Goal: Task Accomplishment & Management: Use online tool/utility

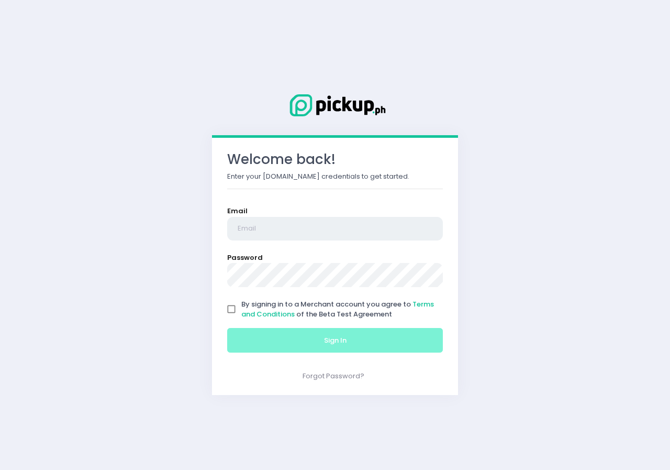
type input "[EMAIL_ADDRESS][DOMAIN_NAME]"
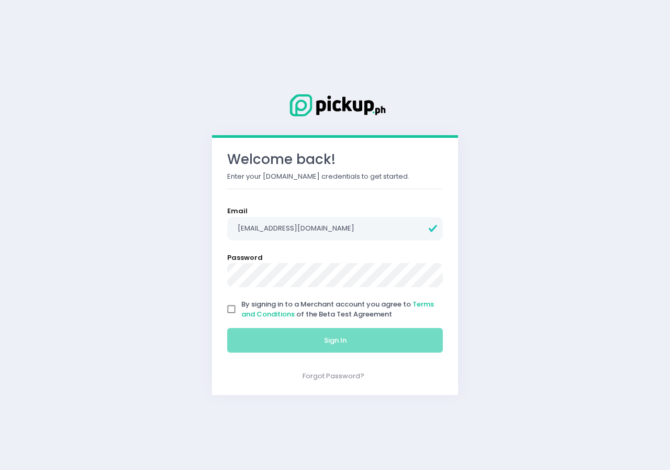
click at [230, 306] on input "By signing in to a Merchant account you agree to Terms and Conditions of the Be…" at bounding box center [232, 309] width 20 height 20
checkbox input "true"
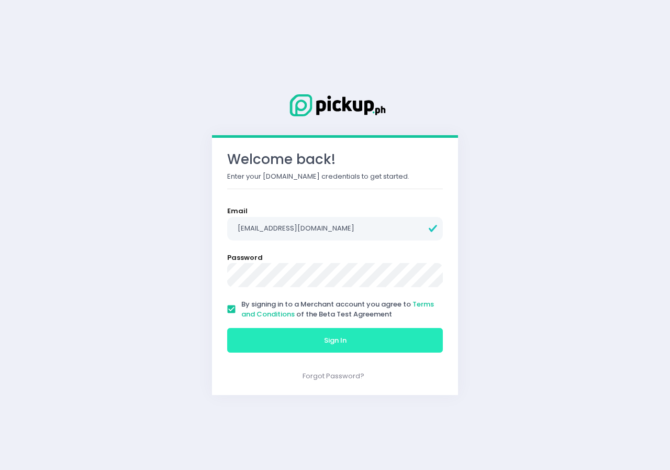
click at [345, 338] on span "Sign In" at bounding box center [335, 340] width 23 height 10
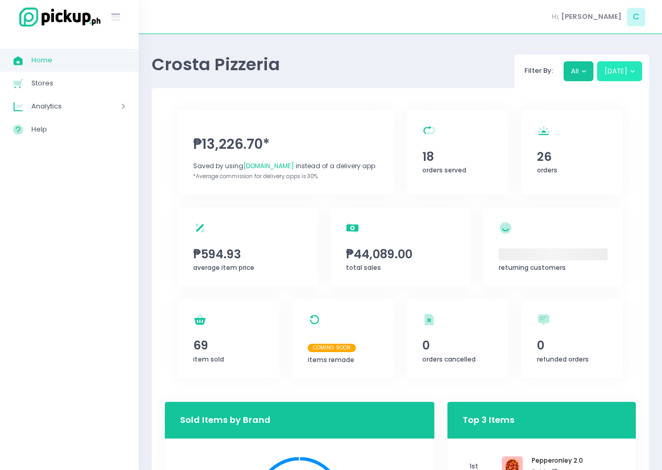
click at [632, 70] on button "[DATE]" at bounding box center [621, 71] width 46 height 20
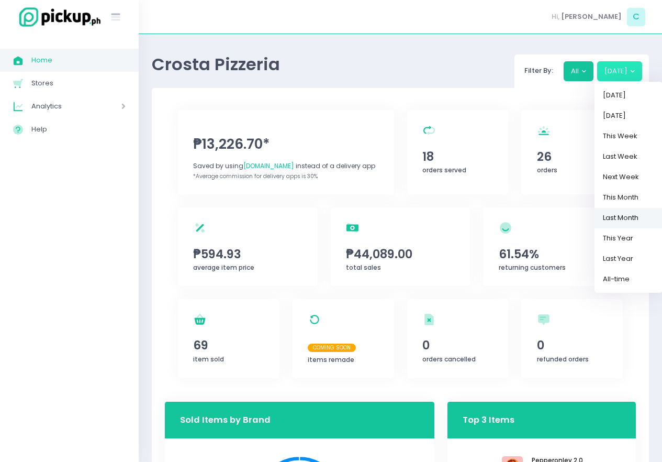
click at [622, 217] on link "Last Month" at bounding box center [629, 218] width 68 height 20
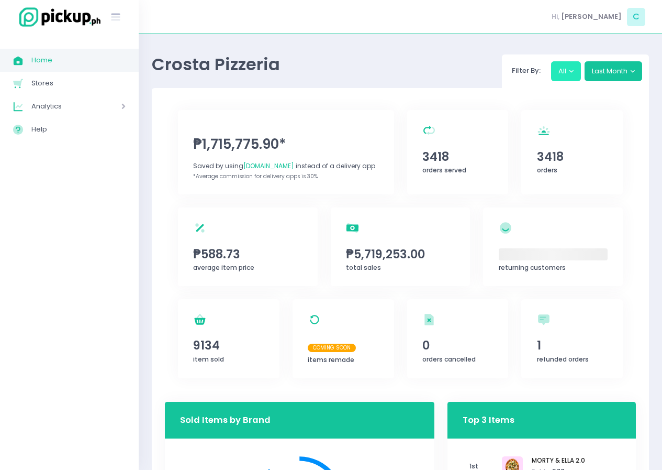
click at [576, 73] on button "All" at bounding box center [566, 71] width 30 height 20
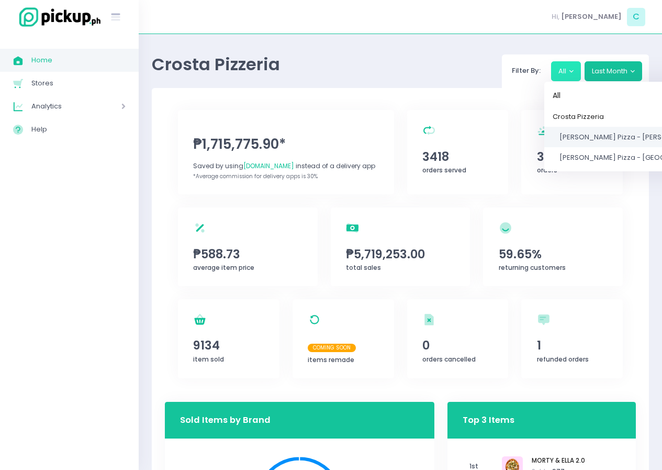
click at [581, 137] on span "[PERSON_NAME] Pizza - [PERSON_NAME]" at bounding box center [629, 137] width 139 height 10
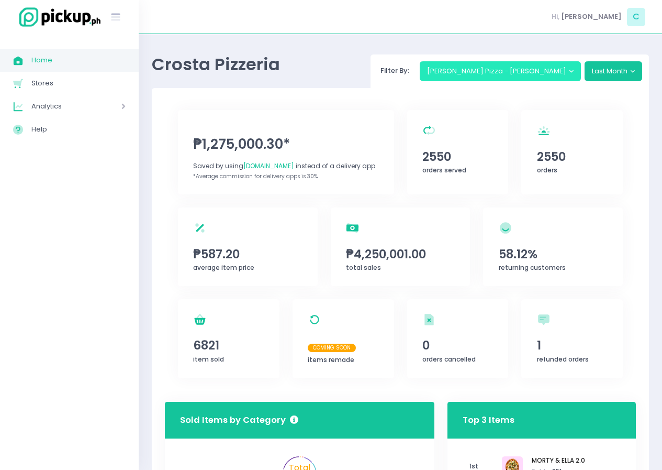
click at [571, 72] on button "[PERSON_NAME] Pizza - [PERSON_NAME]" at bounding box center [501, 71] width 162 height 20
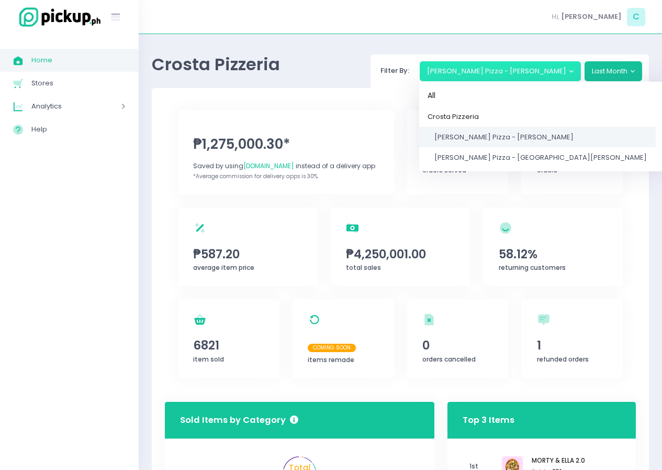
click at [546, 136] on span "[PERSON_NAME] Pizza - [PERSON_NAME]" at bounding box center [504, 137] width 139 height 10
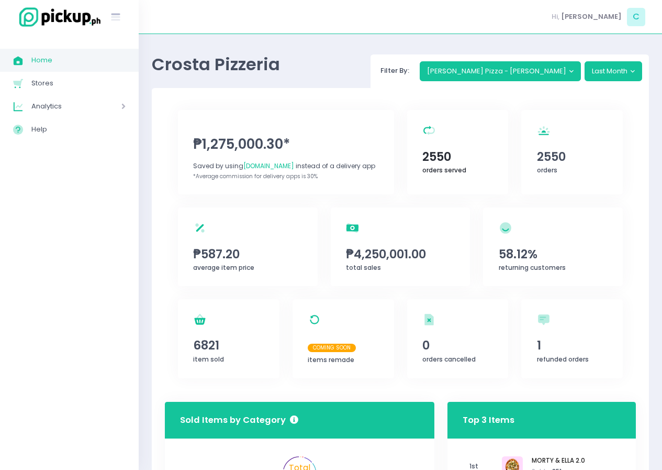
click at [444, 154] on span "2550" at bounding box center [458, 157] width 71 height 18
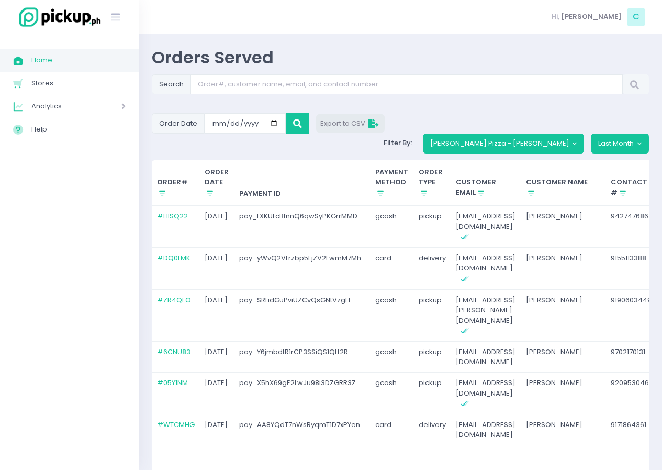
click at [363, 122] on span "Export to CSV" at bounding box center [350, 123] width 61 height 10
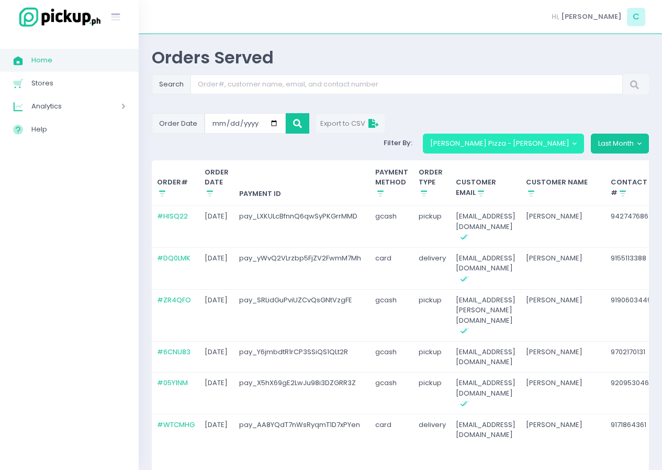
click at [577, 134] on button "[PERSON_NAME] Pizza - [PERSON_NAME]" at bounding box center [504, 144] width 162 height 20
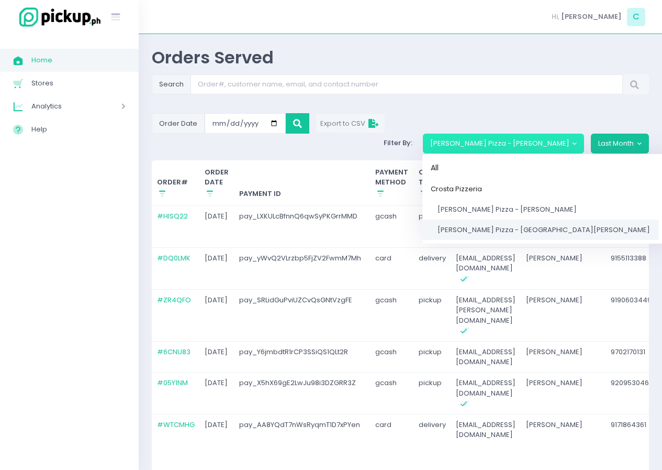
click at [558, 225] on span "[PERSON_NAME] Pizza - [GEOGRAPHIC_DATA][PERSON_NAME]" at bounding box center [544, 230] width 213 height 10
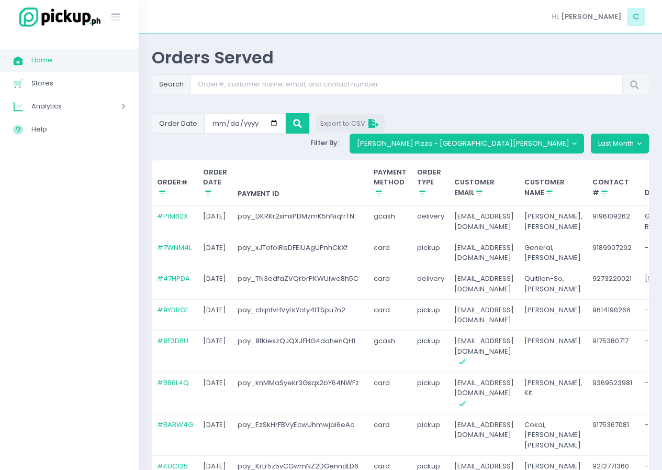
click at [350, 123] on span "Export to CSV" at bounding box center [350, 123] width 61 height 10
click at [349, 124] on span "Export to CSV" at bounding box center [350, 123] width 61 height 10
